Goal: Task Accomplishment & Management: Manage account settings

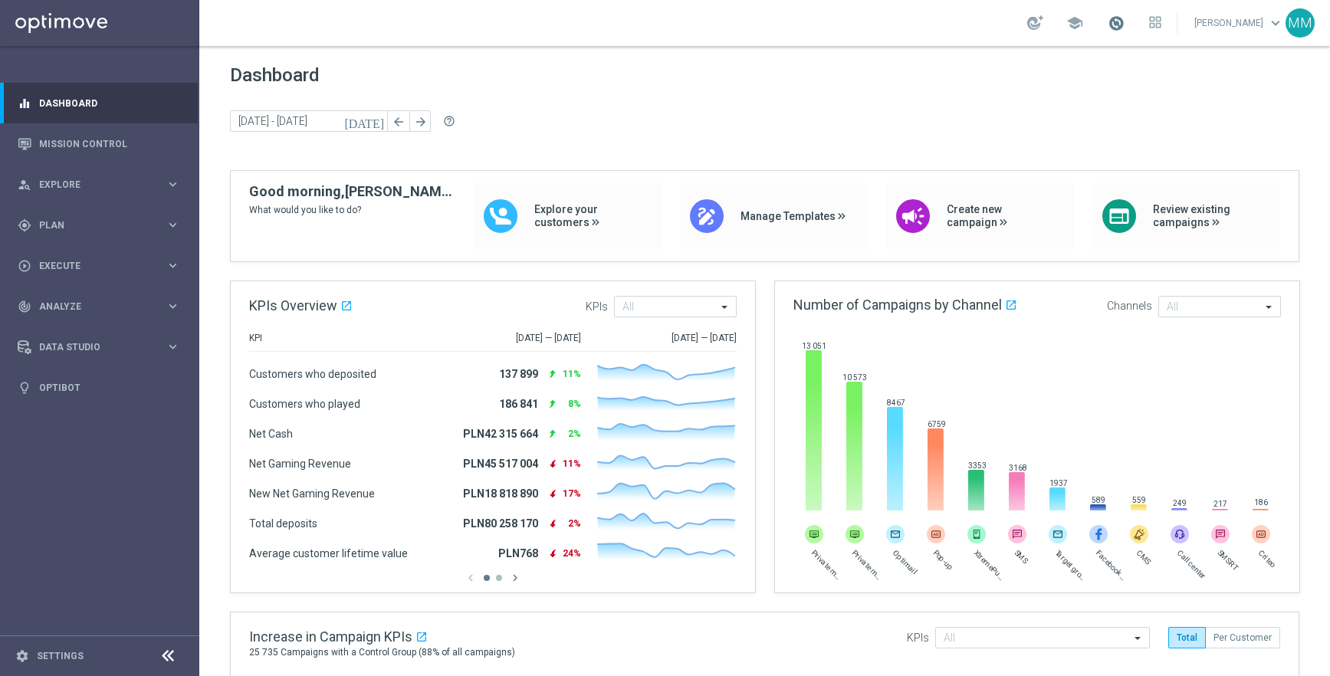
click at [1124, 27] on span at bounding box center [1115, 23] width 17 height 17
click at [1109, 56] on div "Last available data: [DATE] Batch process is scheduled to occur within the next…" at bounding box center [1075, 104] width 199 height 123
click at [1124, 29] on span at bounding box center [1115, 23] width 17 height 17
click at [1001, 118] on icon "watch_later" at bounding box center [995, 113] width 11 height 11
click at [1124, 28] on span at bounding box center [1115, 23] width 17 height 17
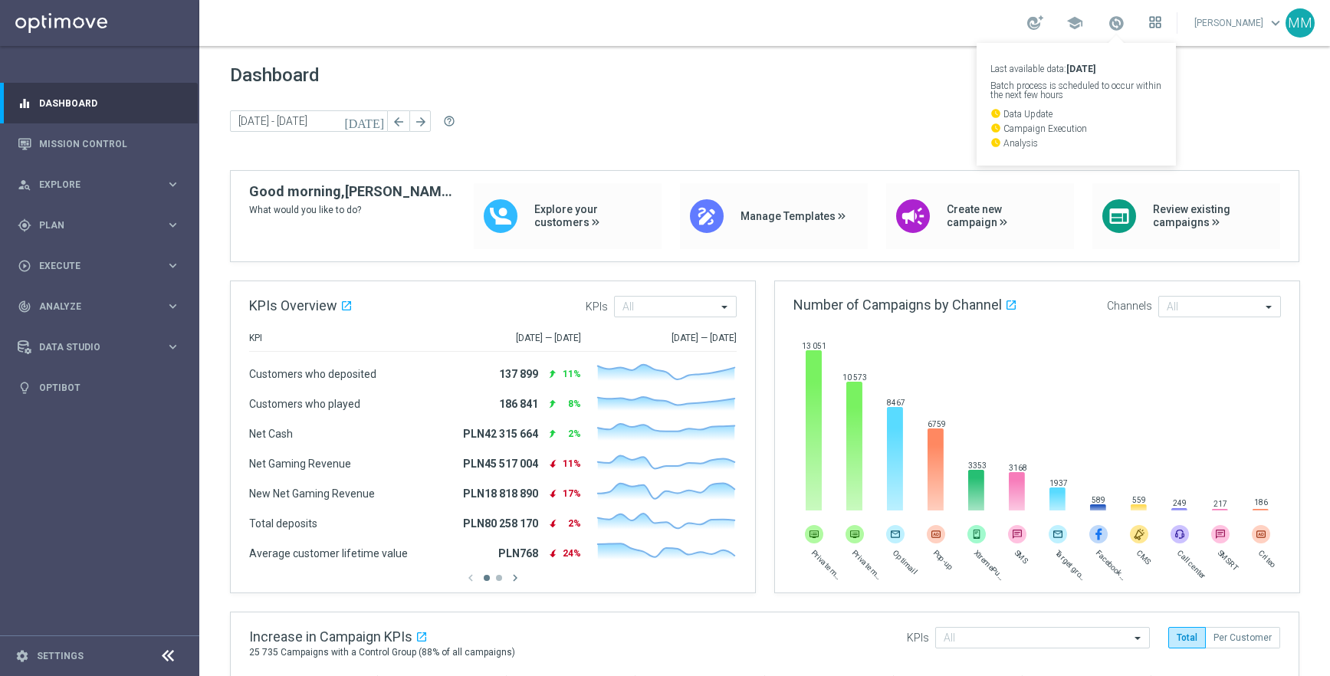
click at [1153, 27] on icon at bounding box center [1152, 26] width 4 height 4
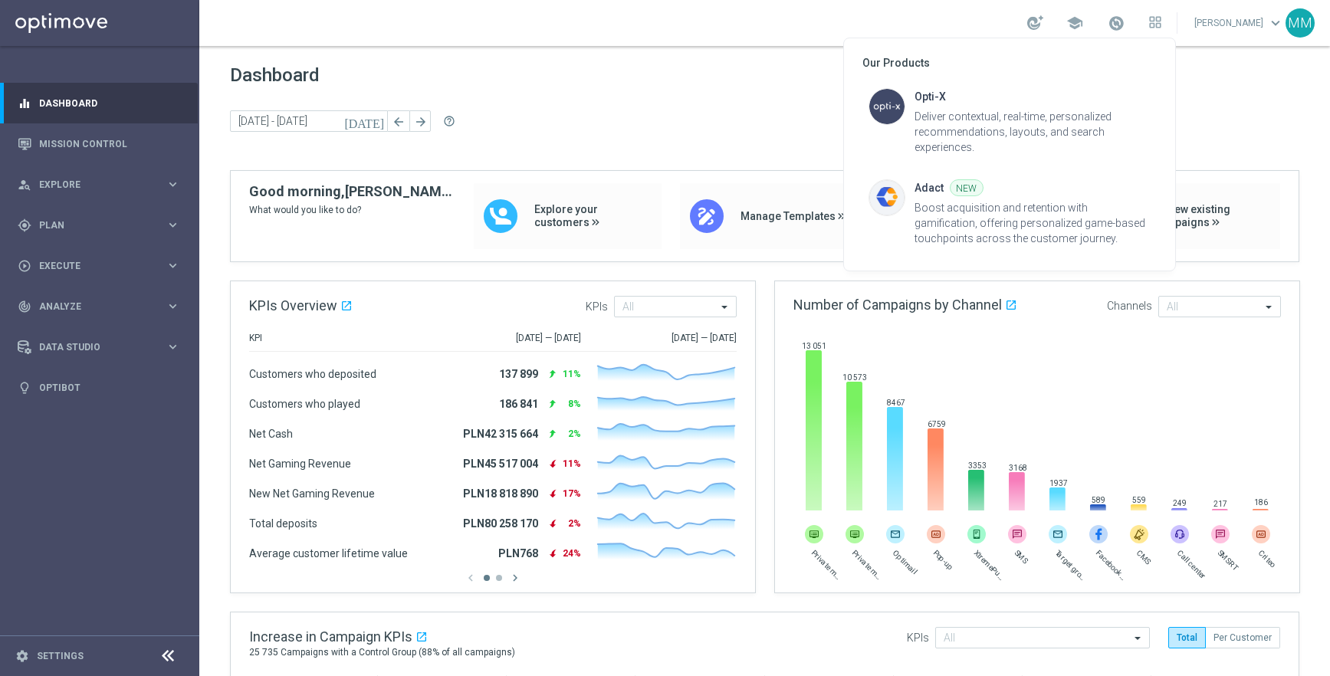
click at [1268, 77] on div at bounding box center [665, 338] width 1330 height 676
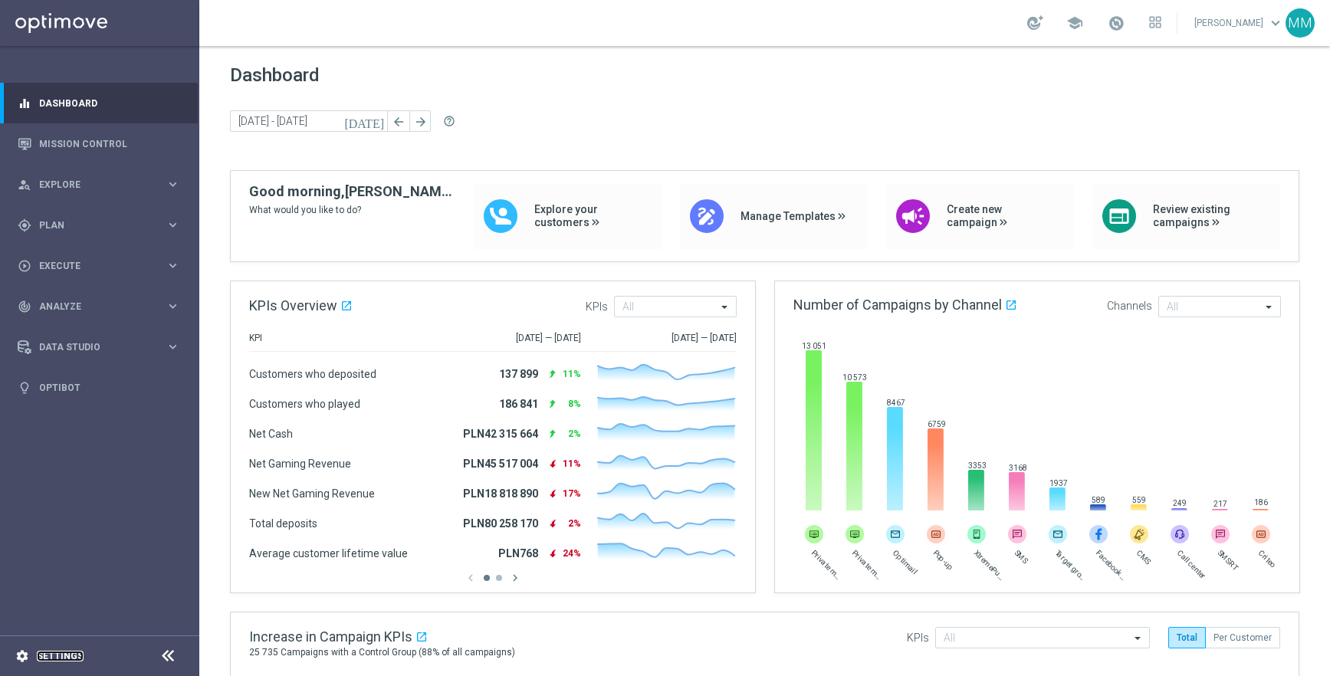
click at [61, 654] on link "Settings" at bounding box center [60, 655] width 47 height 9
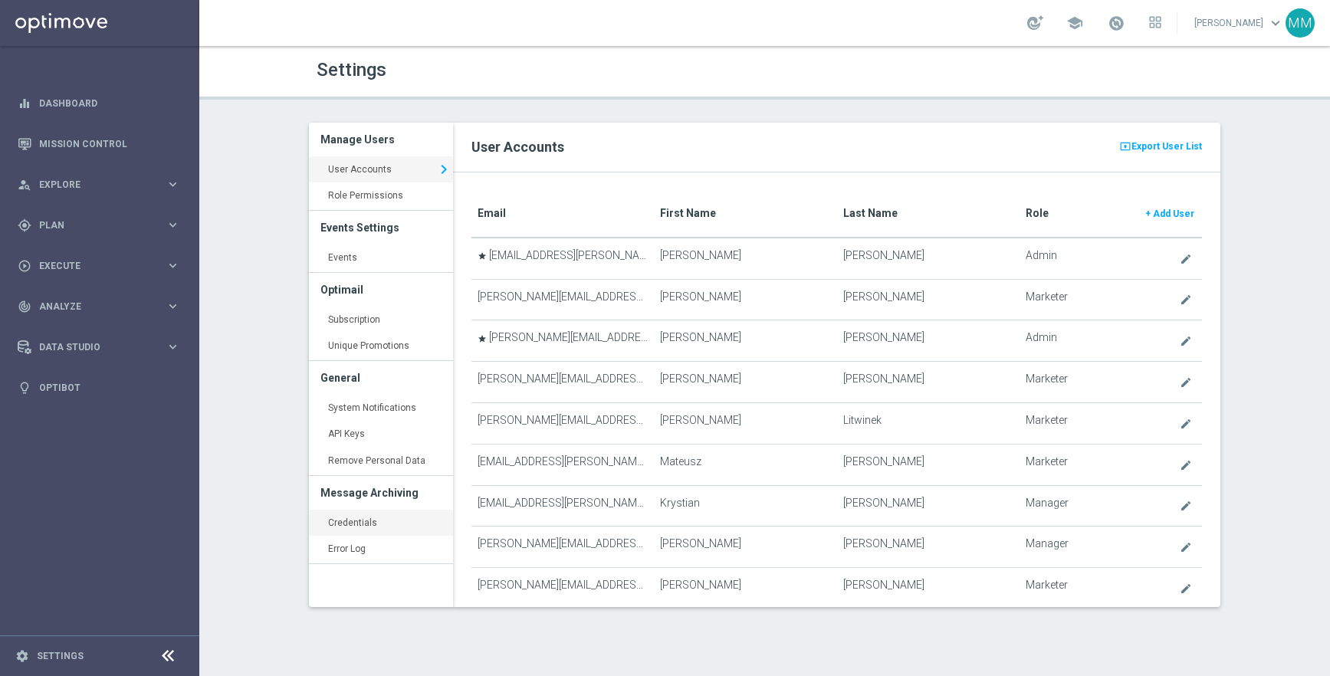
click at [389, 525] on link "Credentials keyboard_arrow_right" at bounding box center [381, 524] width 144 height 28
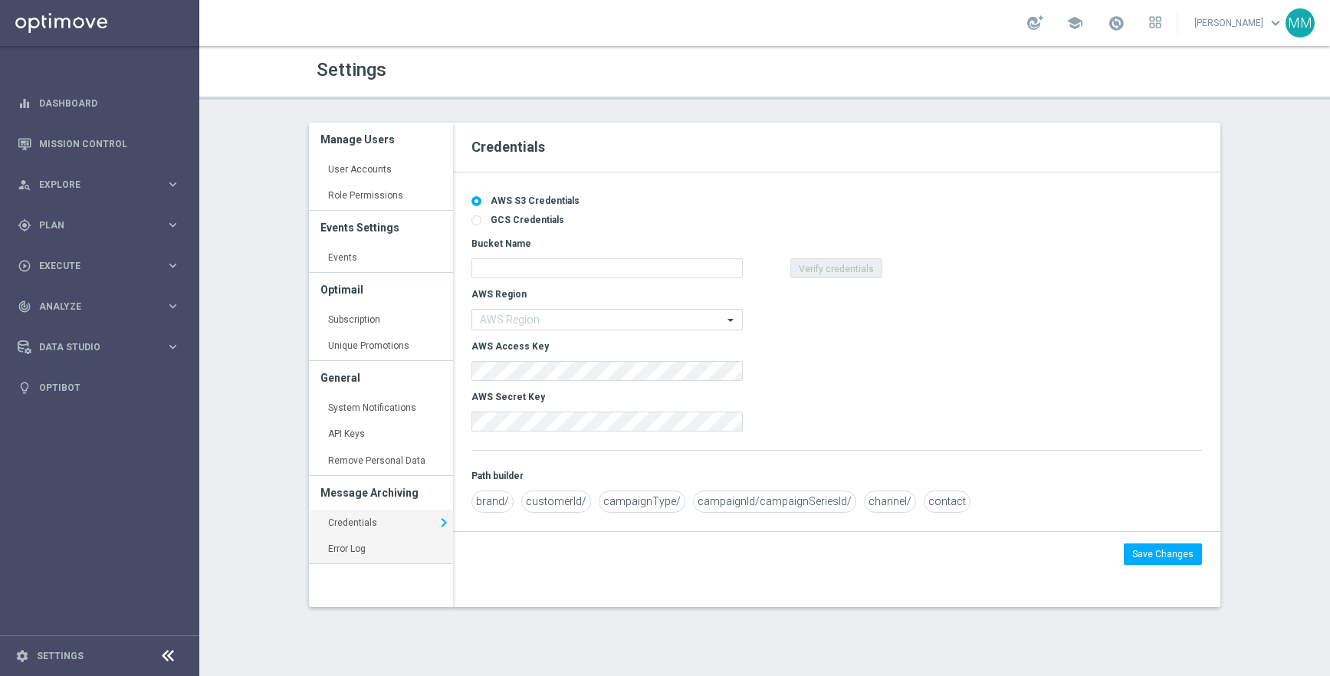
click at [391, 553] on link "Error Log keyboard_arrow_right" at bounding box center [381, 550] width 144 height 28
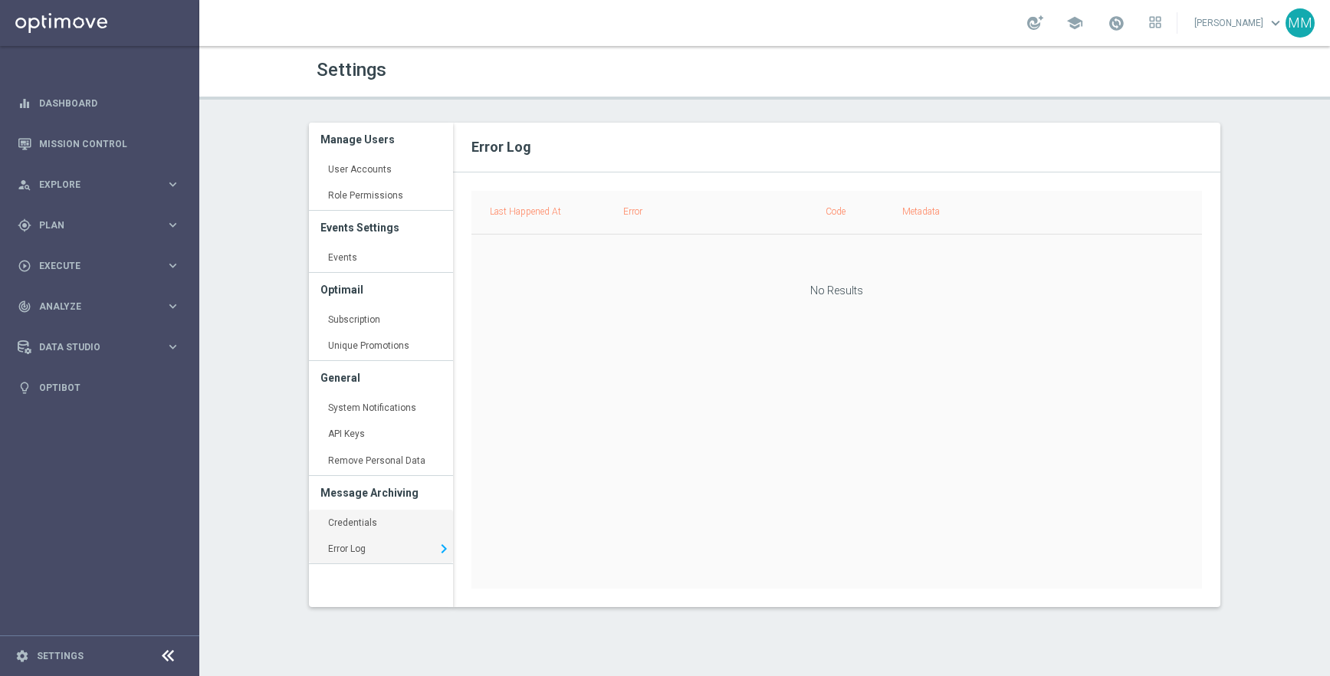
click at [380, 524] on link "Credentials keyboard_arrow_right" at bounding box center [381, 524] width 144 height 28
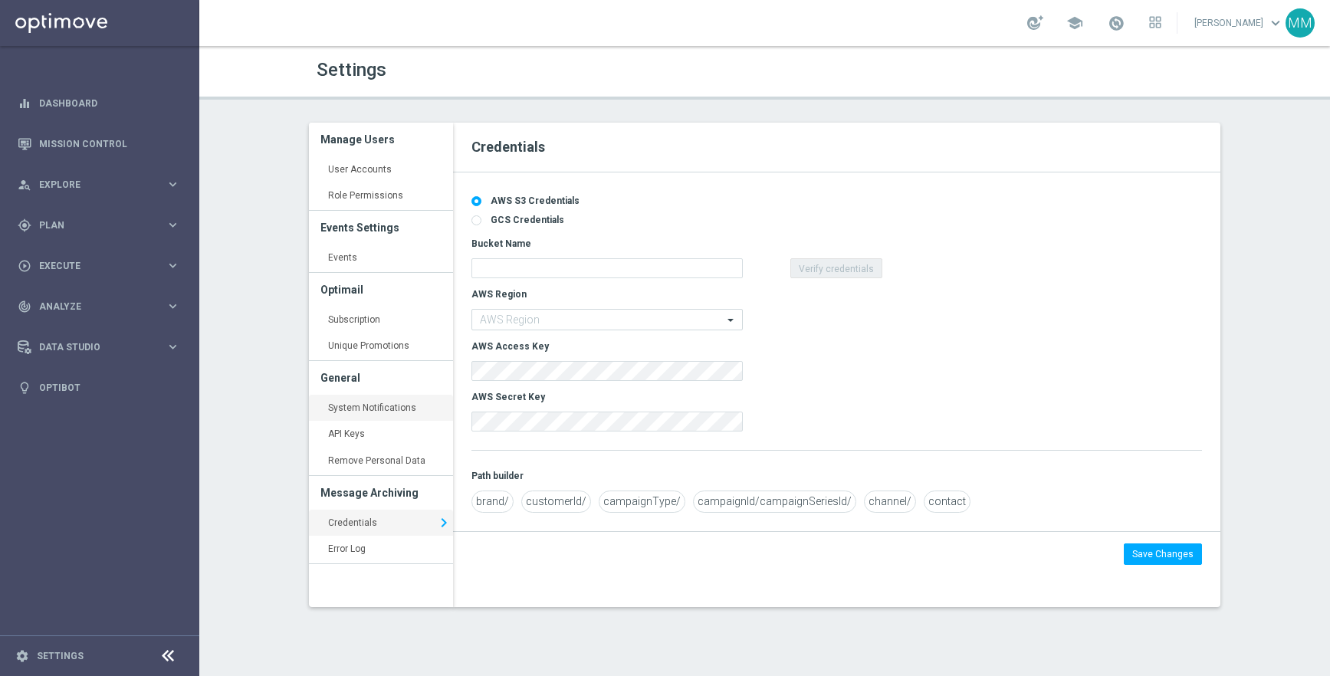
click at [385, 411] on link "System Notifications keyboard_arrow_right" at bounding box center [381, 409] width 144 height 28
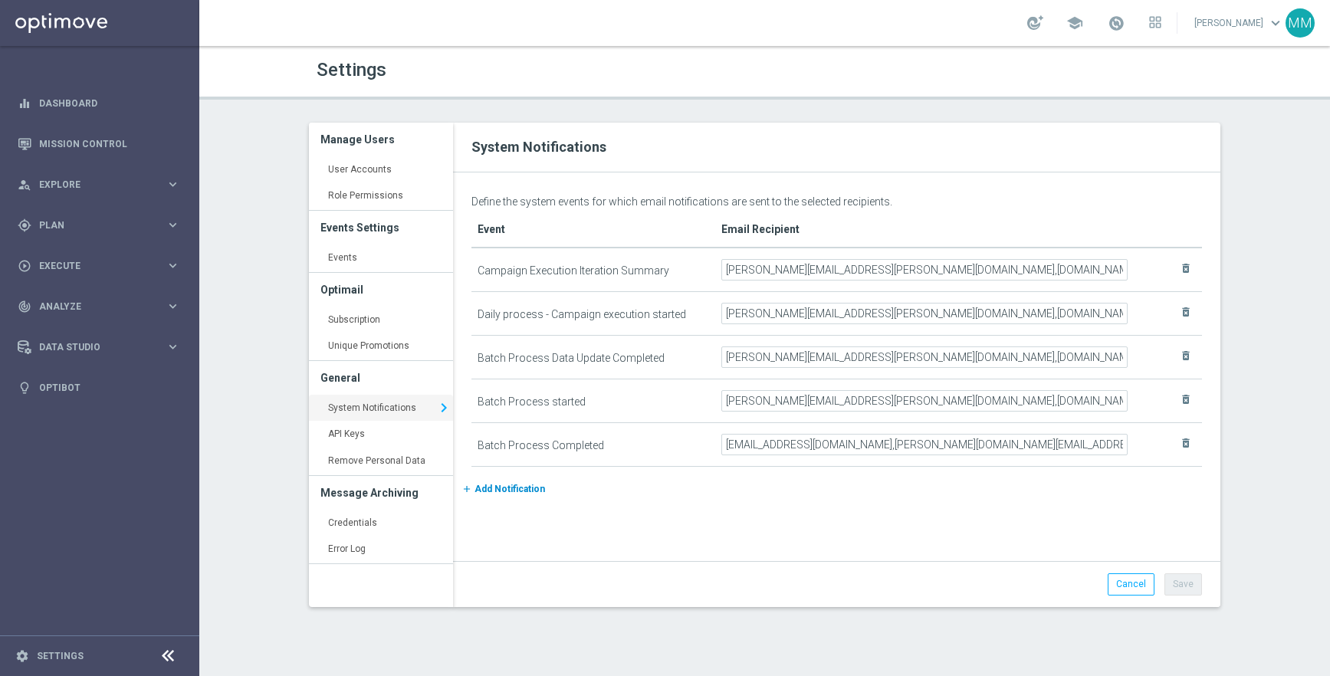
click at [517, 484] on span "Add Notification" at bounding box center [509, 489] width 71 height 11
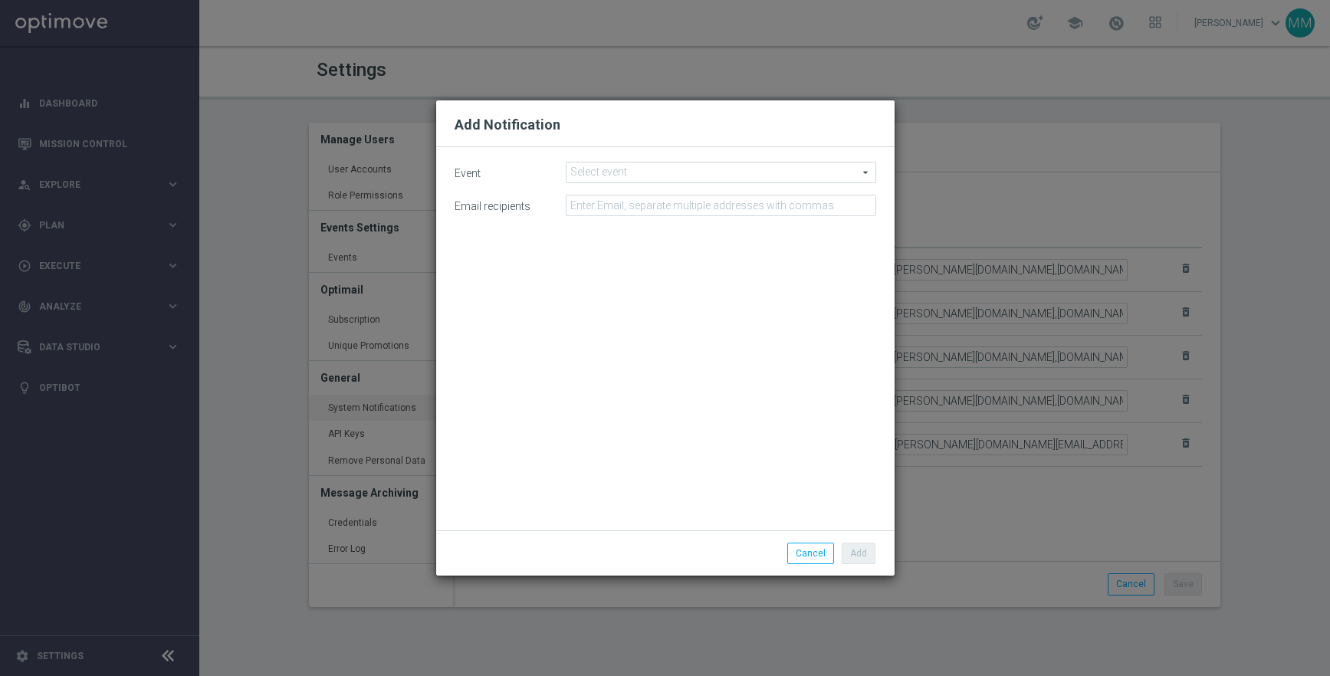
click at [641, 174] on span at bounding box center [720, 172] width 309 height 20
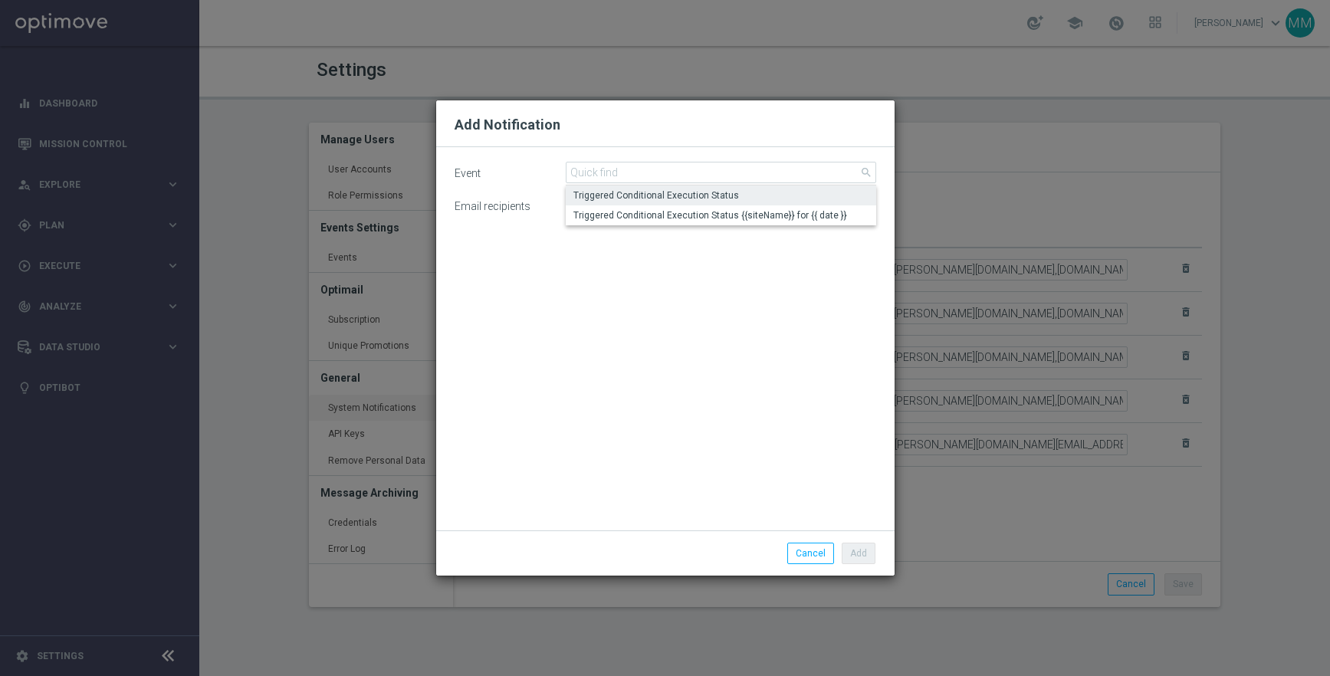
click at [658, 196] on span "Triggered Conditional Execution Status" at bounding box center [720, 195] width 295 height 12
type input "Triggered Conditional Execution Status"
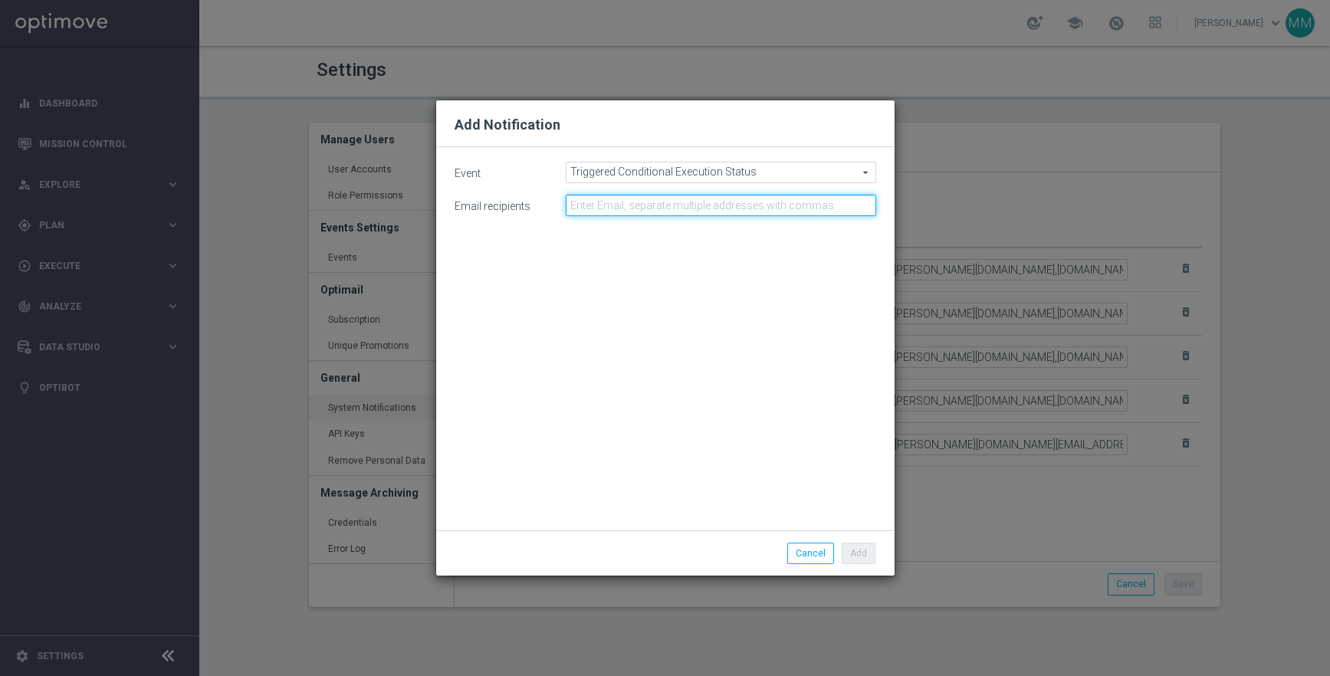
click at [657, 203] on input at bounding box center [721, 205] width 310 height 21
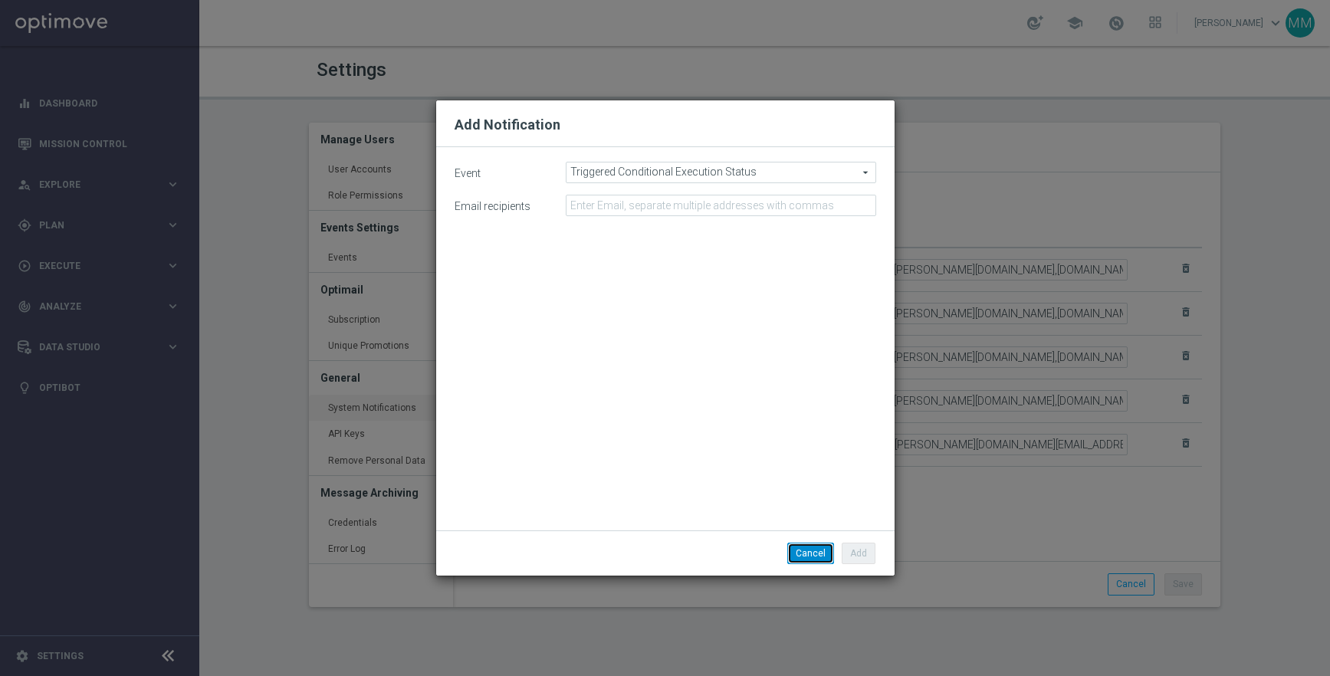
click at [805, 553] on button "Cancel" at bounding box center [810, 553] width 47 height 21
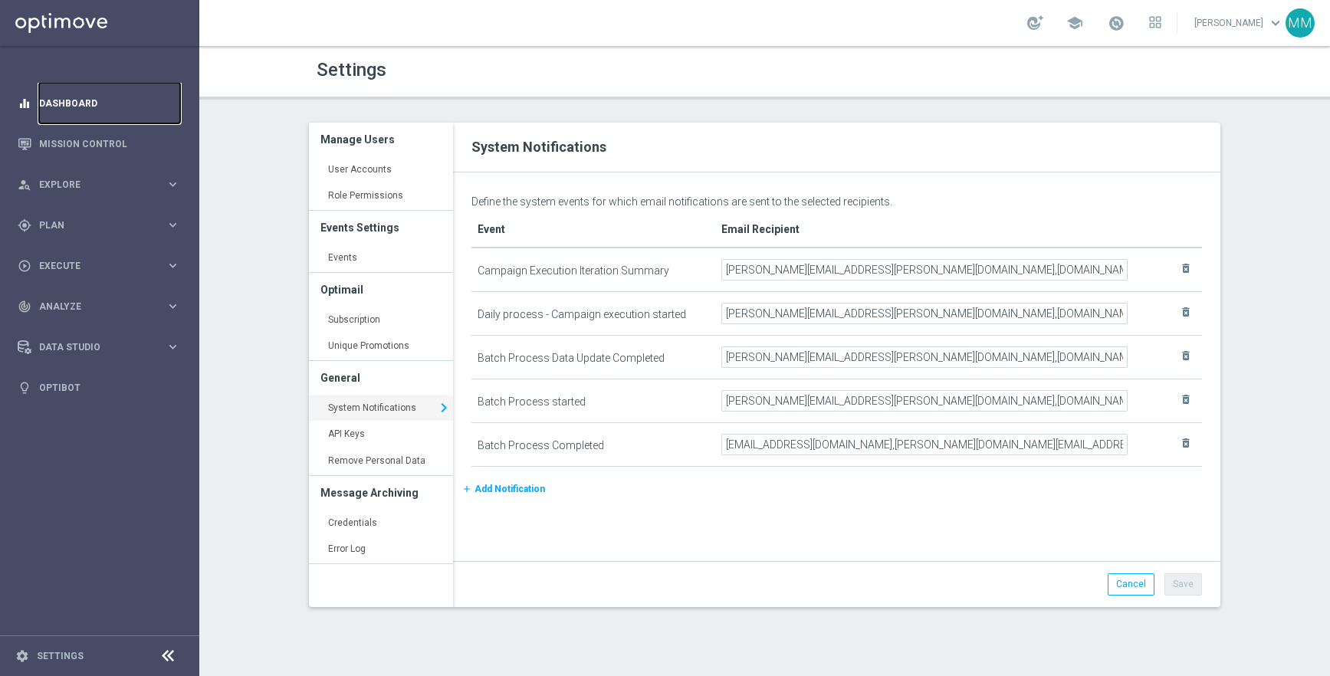
click at [81, 103] on link "Dashboard" at bounding box center [109, 103] width 141 height 41
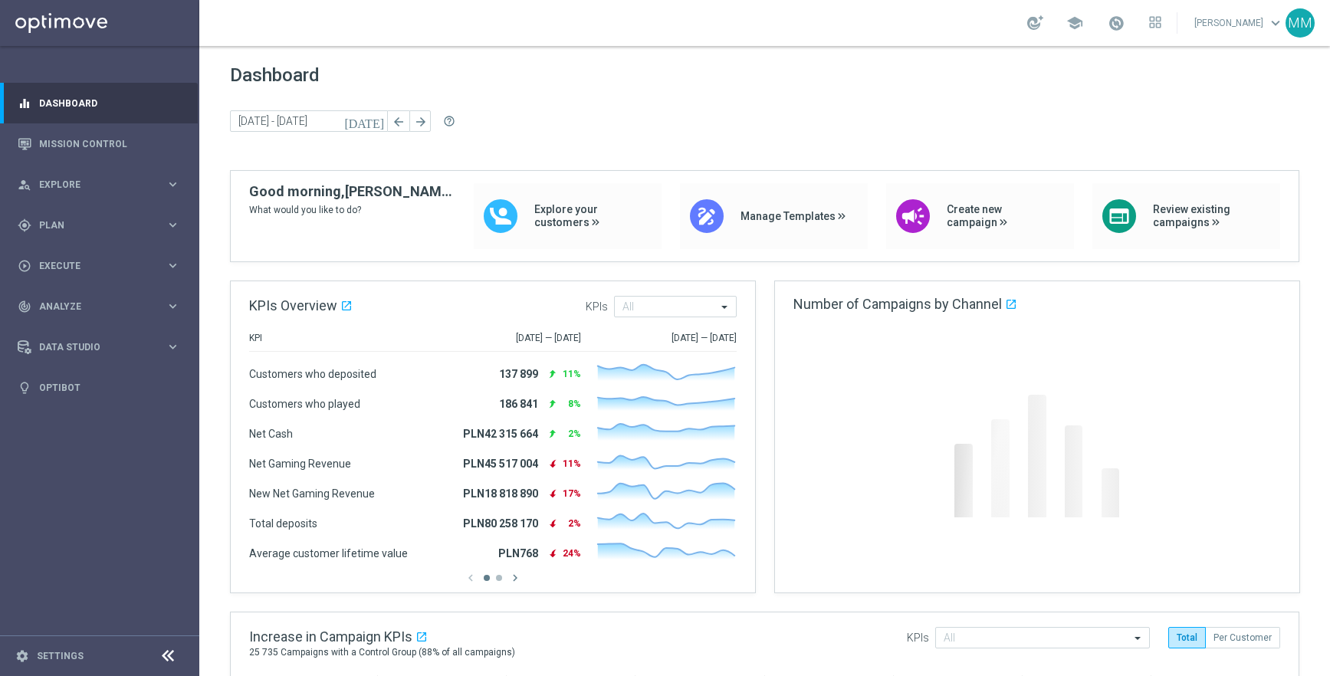
click at [526, 114] on div "[DATE] [DATE] - [DATE] arrow_back arrow_forward help_outline" at bounding box center [764, 121] width 1069 height 23
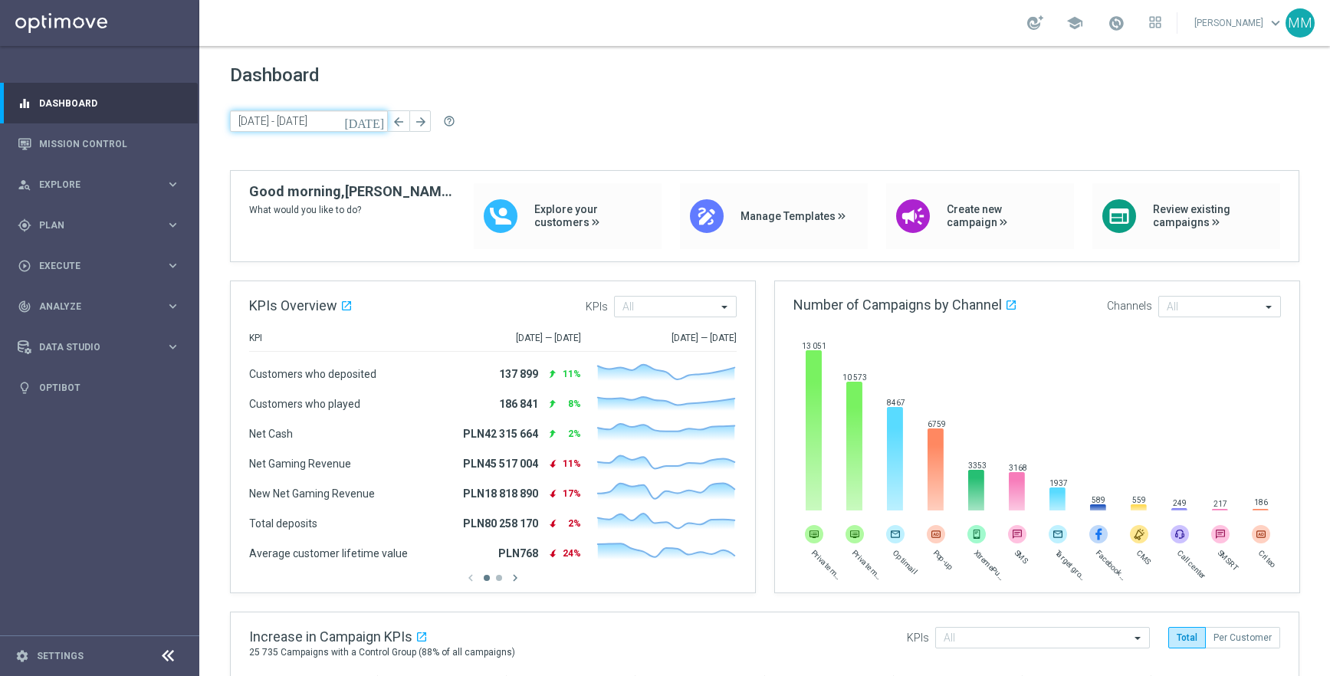
click at [314, 116] on input "[DATE] - [DATE]" at bounding box center [309, 120] width 158 height 21
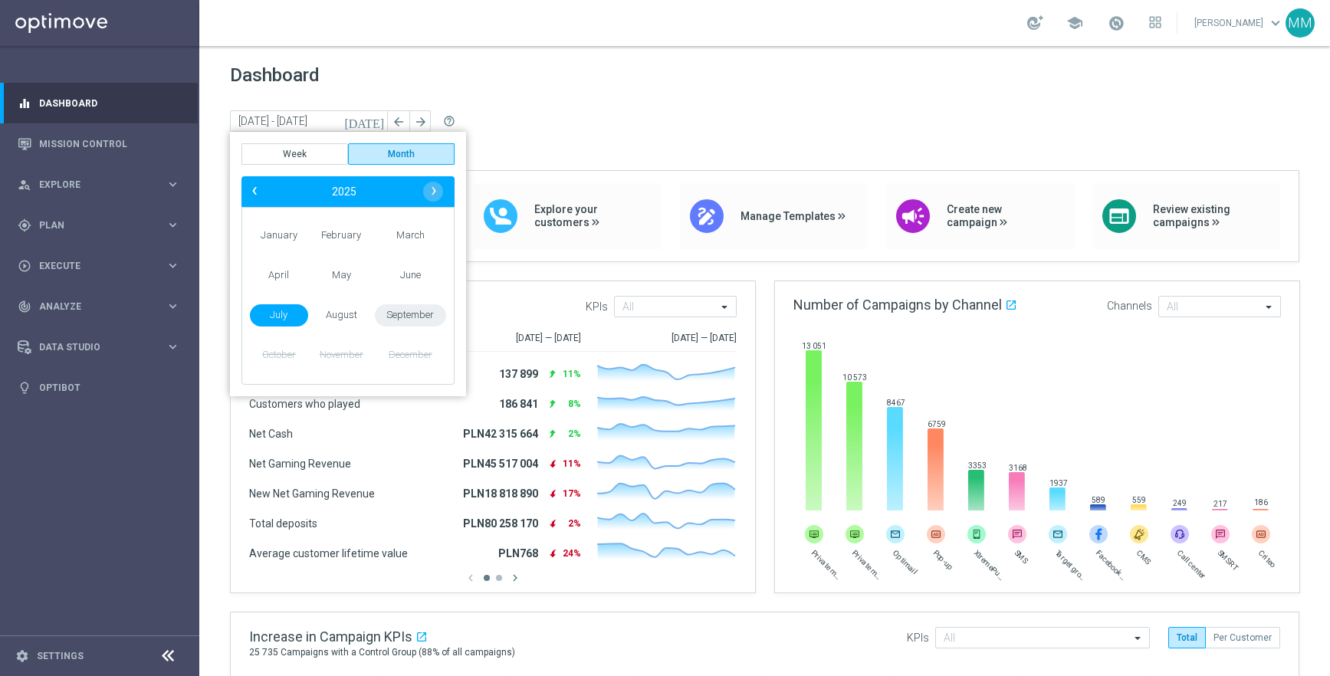
click at [407, 321] on span "September" at bounding box center [410, 315] width 71 height 22
type input "[DATE] - [DATE]"
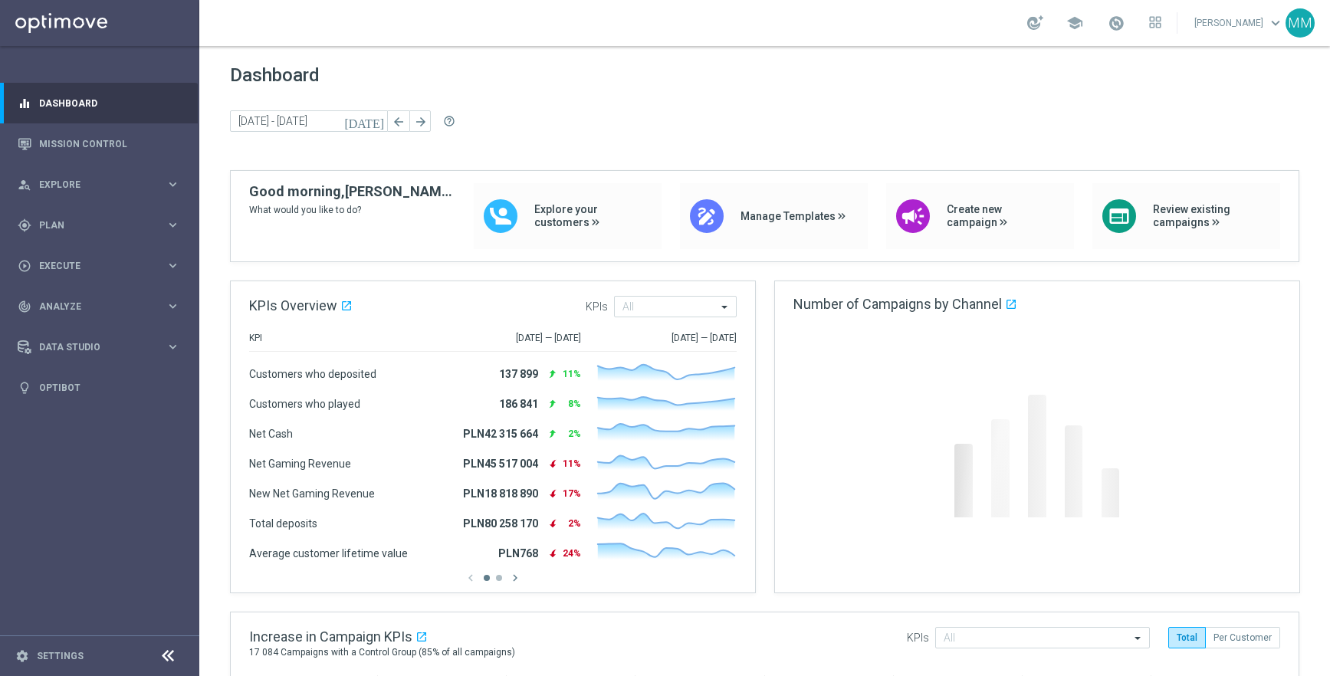
click at [509, 123] on div "[DATE] [DATE] - [DATE] arrow_back arrow_forward help_outline" at bounding box center [764, 121] width 1069 height 23
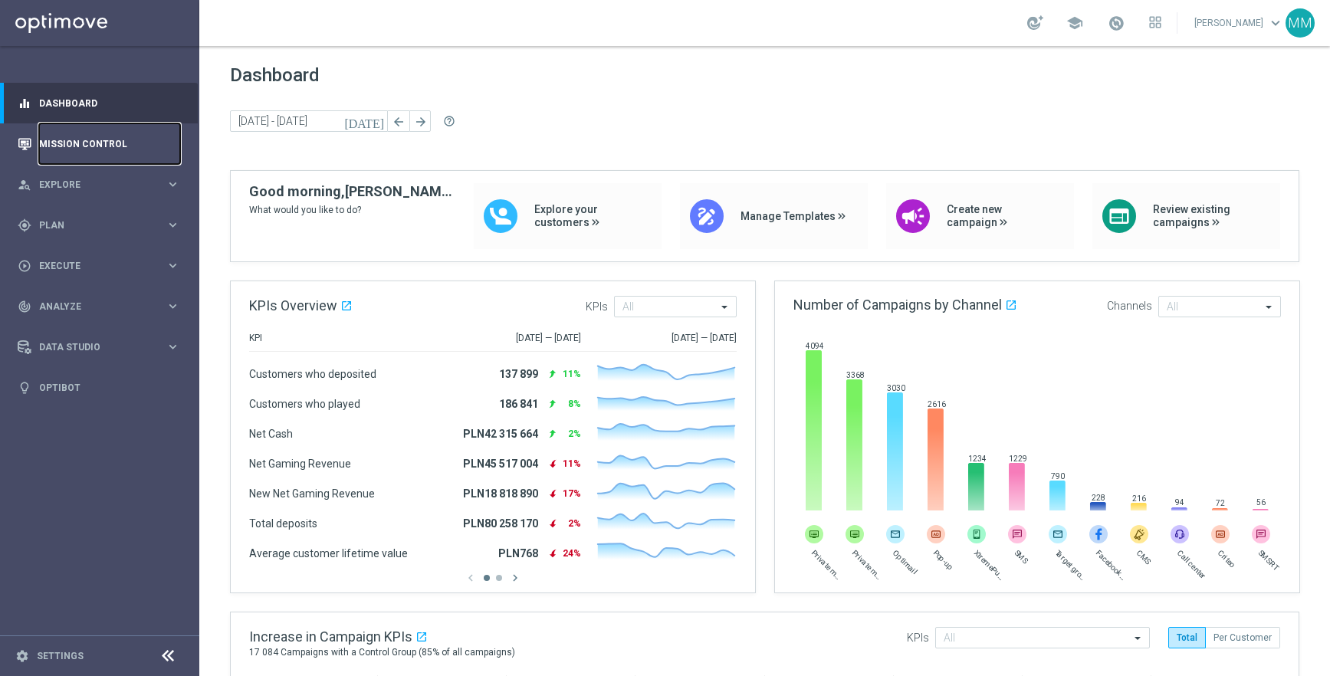
click at [85, 138] on link "Mission Control" at bounding box center [109, 143] width 141 height 41
